Goal: Task Accomplishment & Management: Use online tool/utility

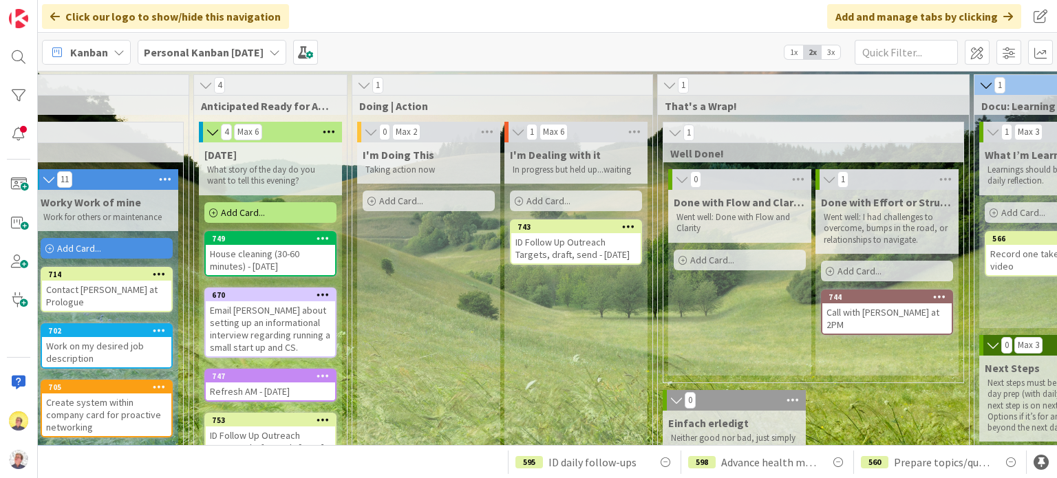
scroll to position [0, 475]
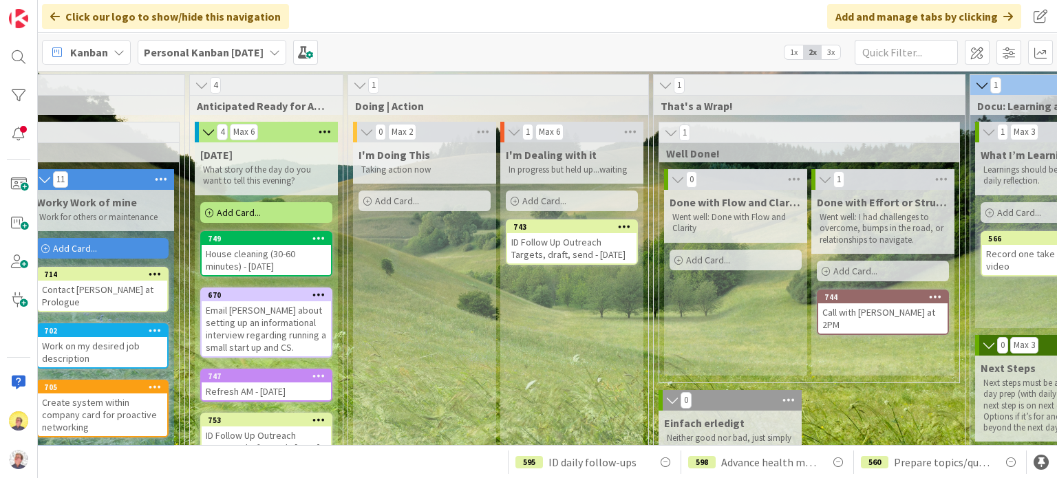
click at [438, 198] on div "Add Card..." at bounding box center [425, 201] width 132 height 21
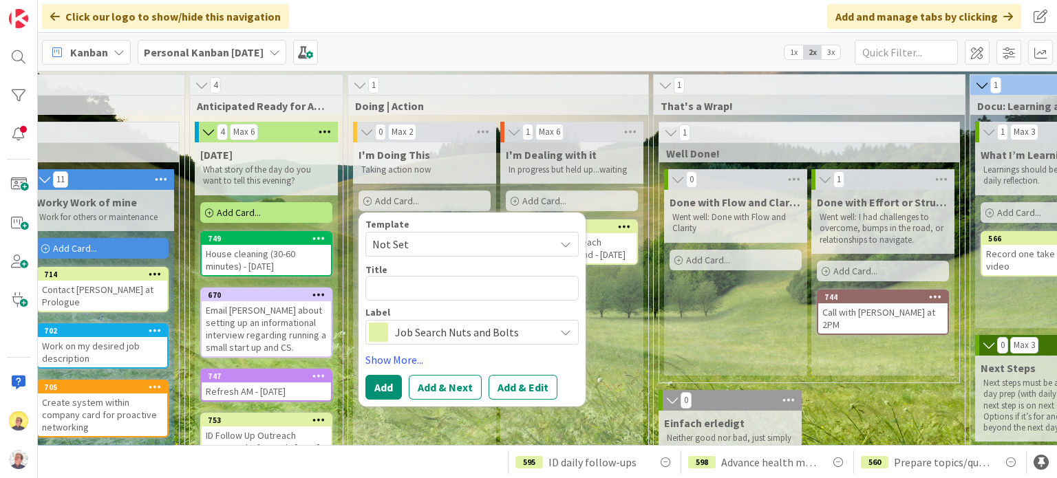
type textarea "x"
type textarea "V"
type textarea "x"
type textarea "Vi"
type textarea "x"
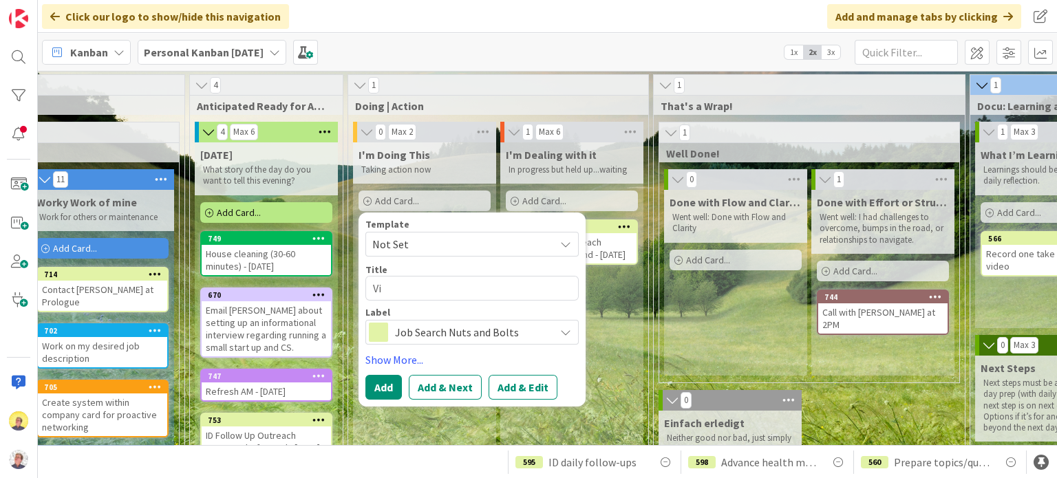
type textarea "Vid"
type textarea "x"
type textarea "Video"
type textarea "x"
type textarea "Video"
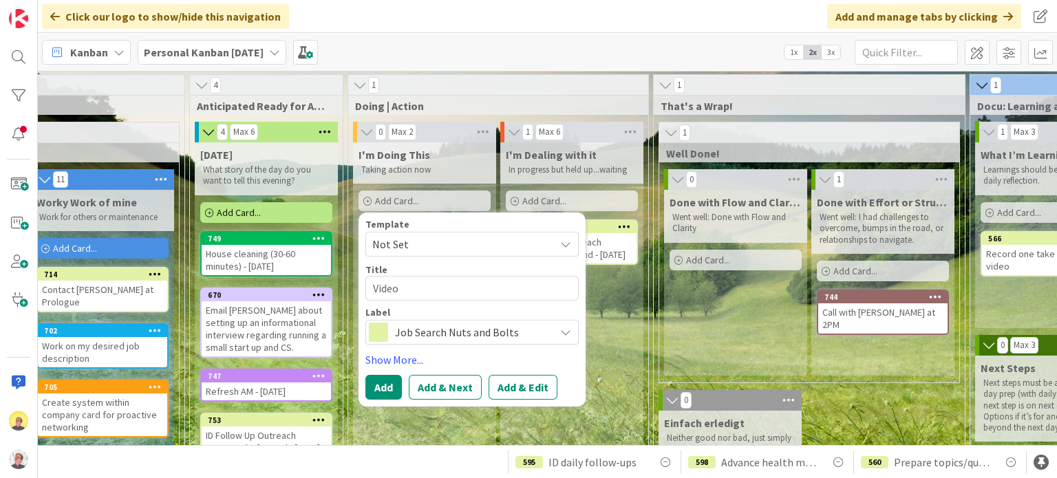
type textarea "x"
type textarea "Video f"
type textarea "x"
type textarea "Video fo"
type textarea "x"
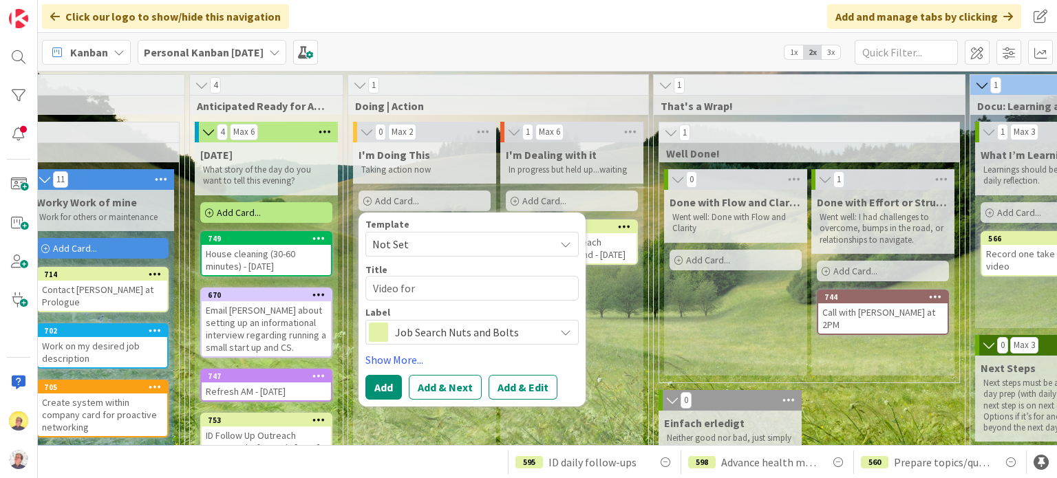
type textarea "Video for"
type textarea "x"
type textarea "Video for B"
type textarea "x"
type textarea "Video for Bu"
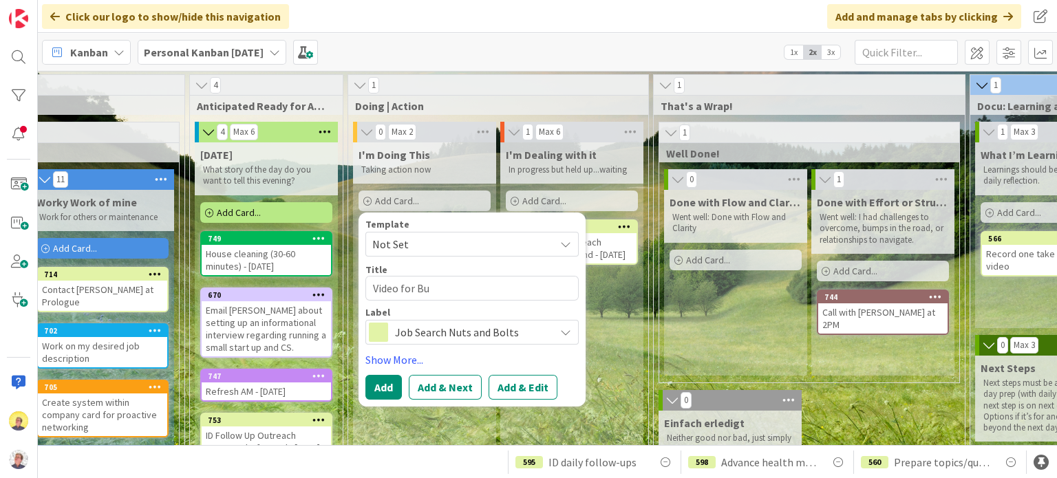
type textarea "x"
type textarea "Video for Bur"
type textarea "x"
type textarea "Video for Burq"
type textarea "x"
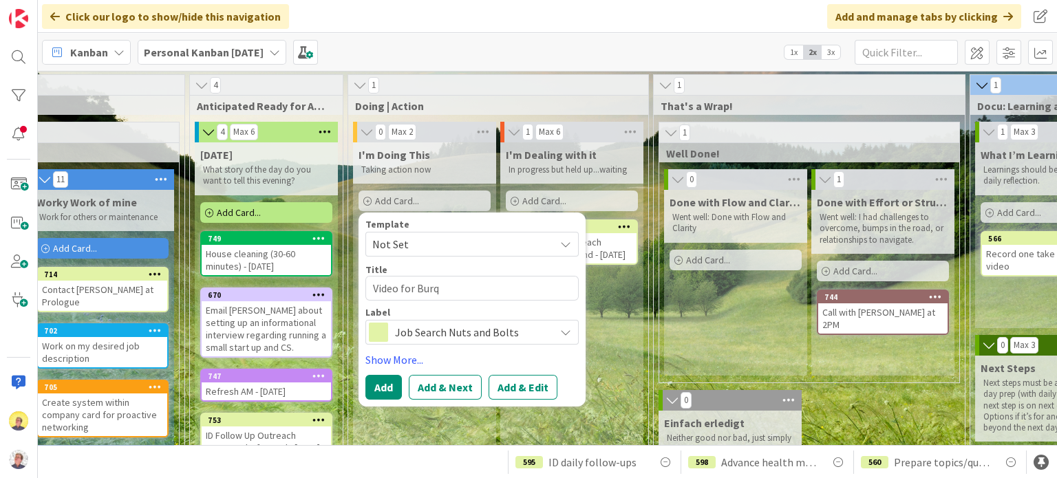
type textarea "Video for Bur"
type textarea "x"
type textarea "Video for Burq"
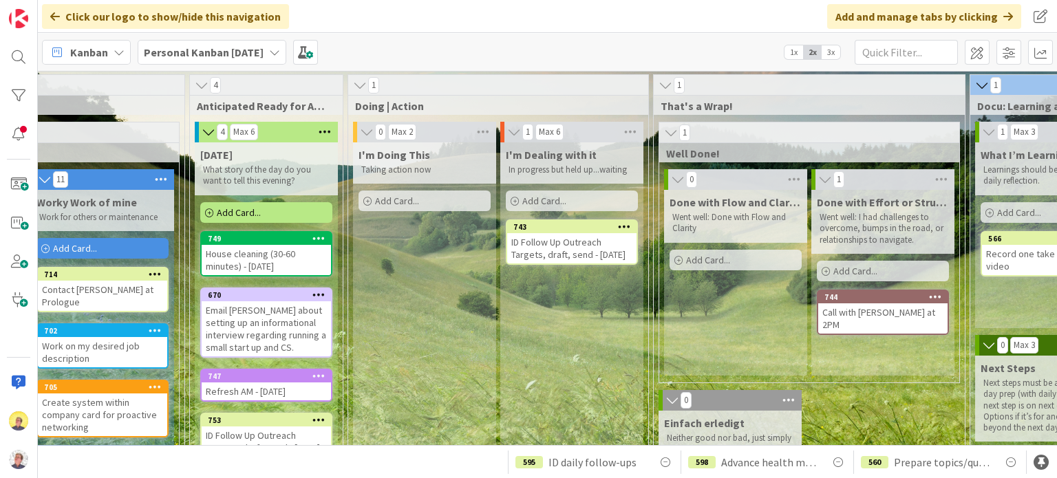
click at [399, 191] on div "Add Card..." at bounding box center [425, 201] width 132 height 21
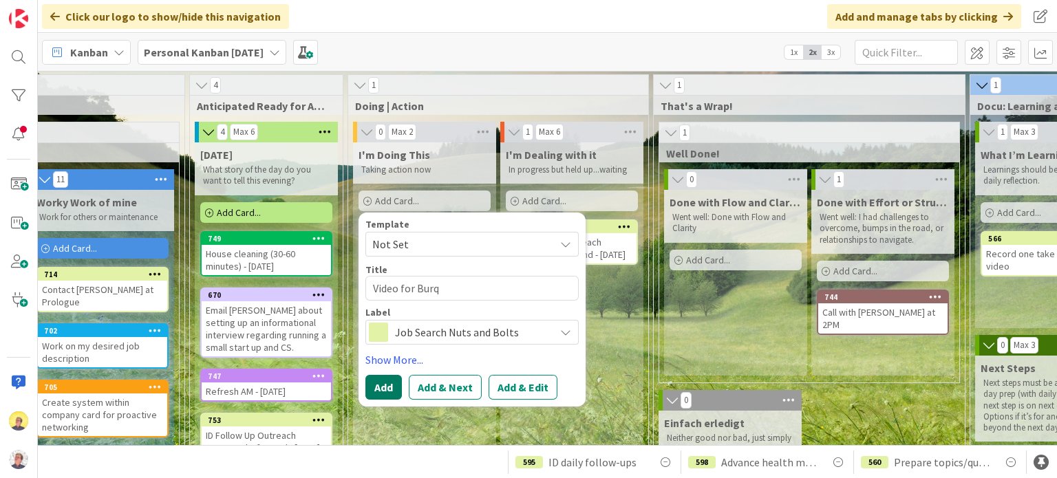
click at [377, 387] on button "Add" at bounding box center [383, 387] width 36 height 25
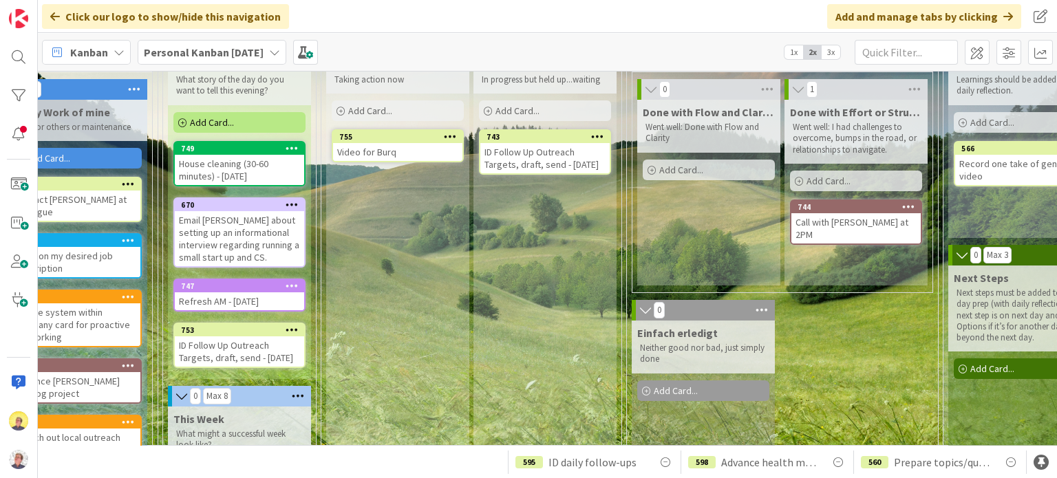
scroll to position [89, 502]
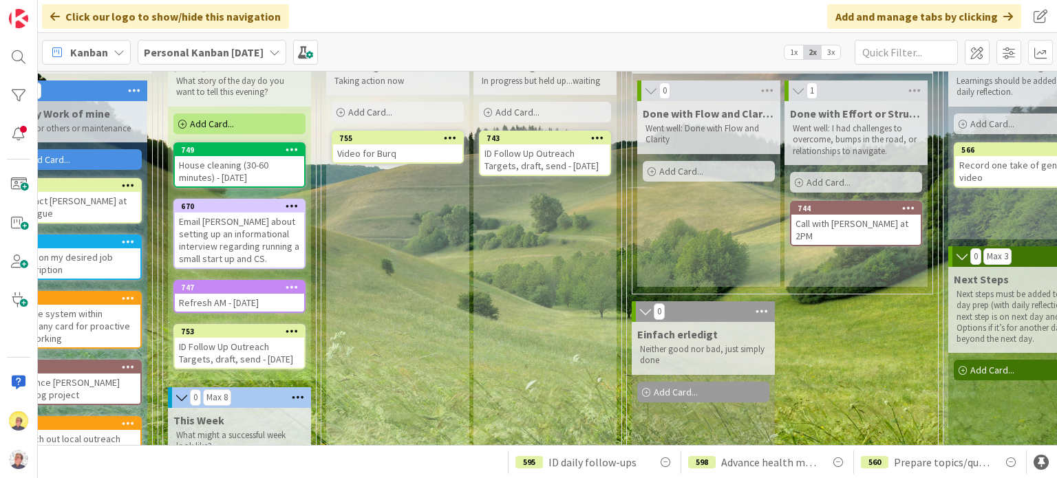
click at [793, 54] on span "1x" at bounding box center [793, 52] width 19 height 14
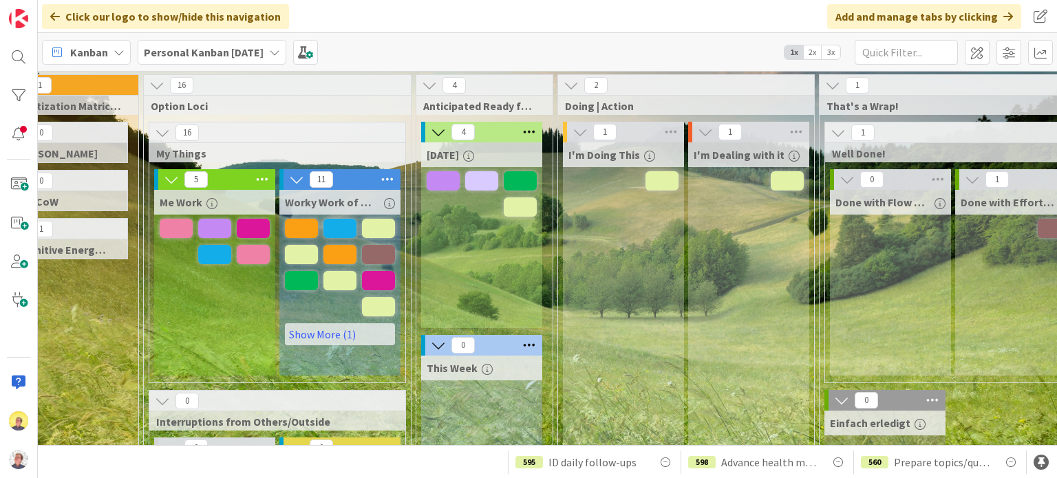
scroll to position [0, 0]
